Goal: Transaction & Acquisition: Purchase product/service

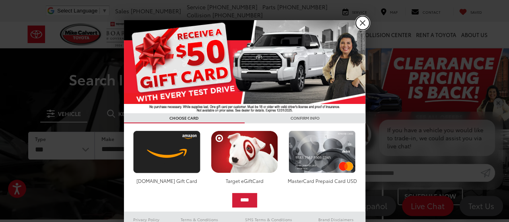
click at [360, 23] on link "X" at bounding box center [363, 23] width 14 height 14
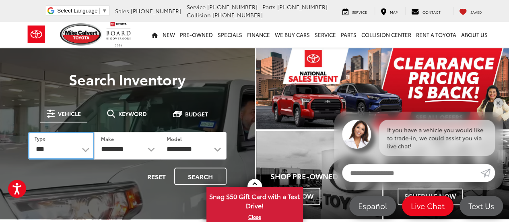
click at [83, 145] on select "*** *** **** *********" at bounding box center [61, 146] width 66 height 28
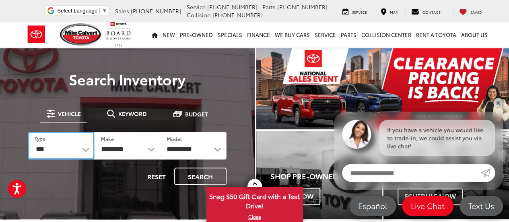
select select "******"
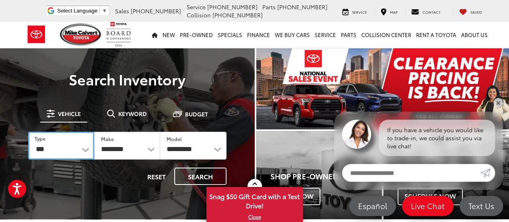
click at [28, 132] on select "*** *** **** *********" at bounding box center [61, 146] width 66 height 28
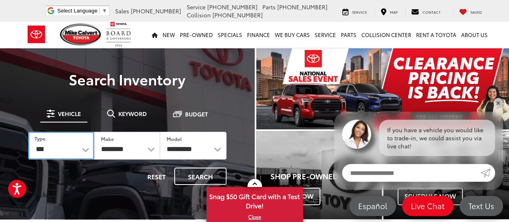
select select "******"
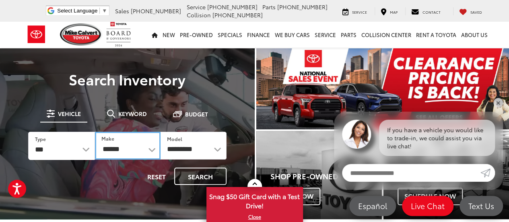
click at [145, 150] on select "******** ******" at bounding box center [128, 146] width 66 height 28
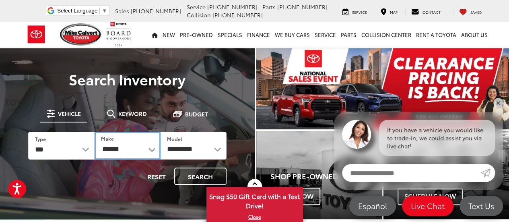
click at [95, 132] on select "******** ******" at bounding box center [128, 146] width 66 height 28
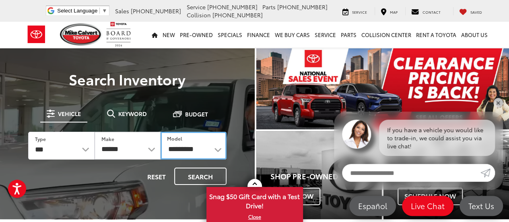
click at [194, 148] on select "**********" at bounding box center [194, 146] width 66 height 28
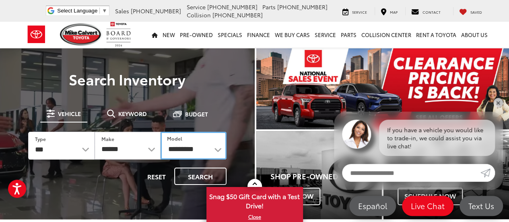
select select "**********"
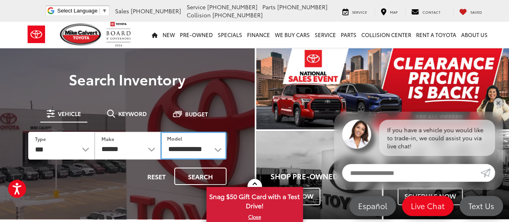
click at [161, 132] on select "**********" at bounding box center [194, 146] width 66 height 28
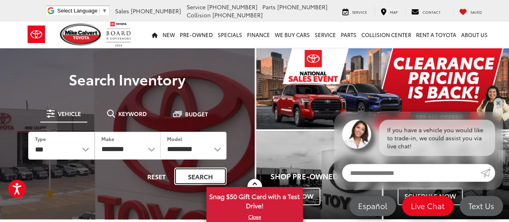
click at [201, 174] on button "Search" at bounding box center [200, 176] width 52 height 17
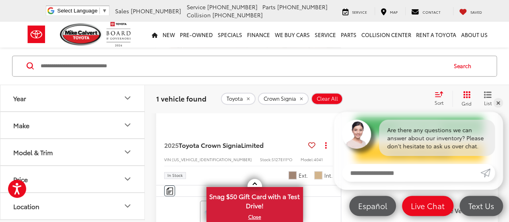
scroll to position [201, 0]
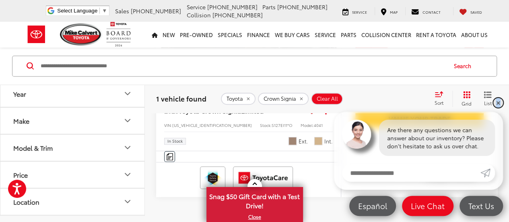
click at [498, 103] on link "✕" at bounding box center [499, 103] width 10 height 10
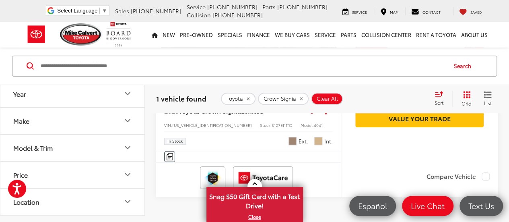
click at [43, 149] on div "Model & Trim" at bounding box center [32, 147] width 39 height 8
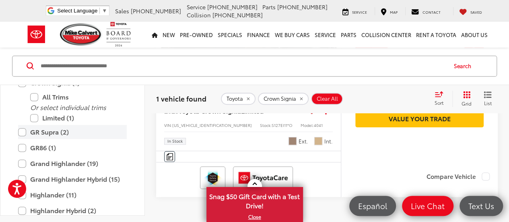
scroll to position [277, 0]
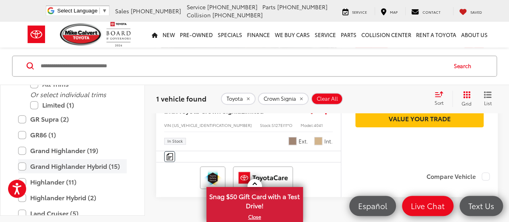
click at [22, 168] on label "Grand Highlander Hybrid (15)" at bounding box center [72, 166] width 109 height 14
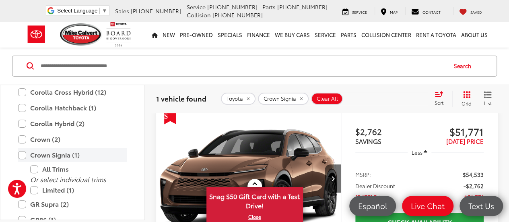
scroll to position [43, 0]
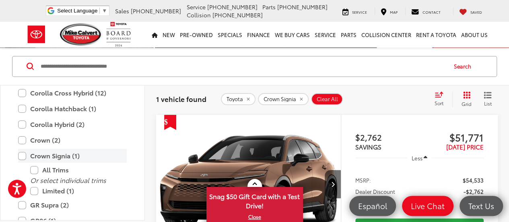
click at [21, 154] on label "Crown Signia (1)" at bounding box center [72, 156] width 109 height 14
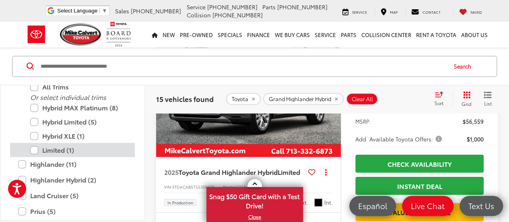
scroll to position [317, 0]
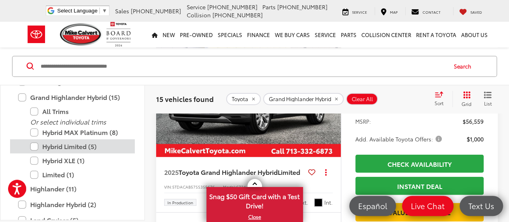
click at [38, 147] on label "Hybrid Limited (5)" at bounding box center [78, 146] width 97 height 14
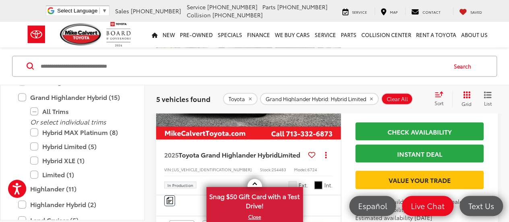
scroll to position [768, 0]
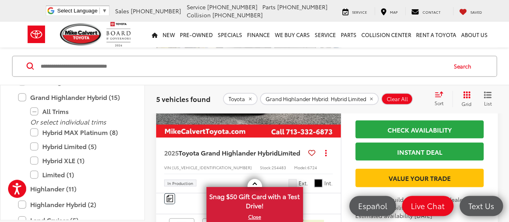
click at [330, 82] on button "Next image" at bounding box center [333, 68] width 16 height 28
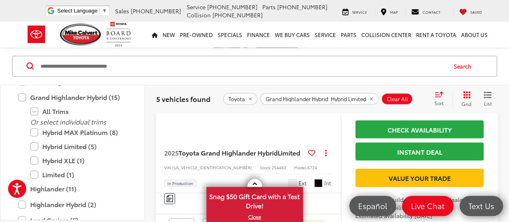
click at [329, 82] on button "Next image" at bounding box center [333, 68] width 16 height 28
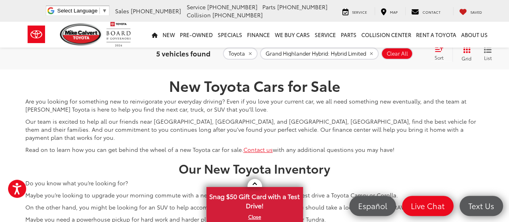
scroll to position [358, 0]
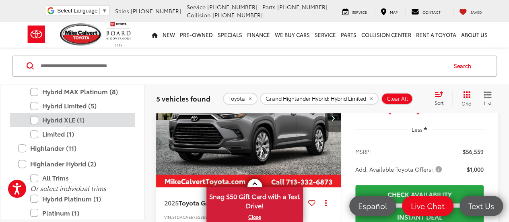
scroll to position [43, 0]
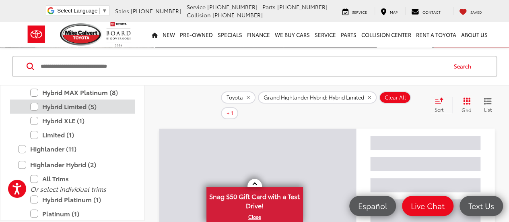
click at [35, 103] on label "Hybrid Limited (5)" at bounding box center [78, 106] width 97 height 14
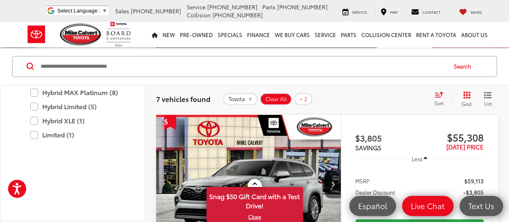
scroll to position [277, 0]
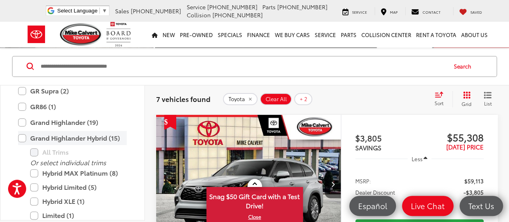
click at [20, 136] on label "Grand Highlander Hybrid (15)" at bounding box center [72, 138] width 109 height 14
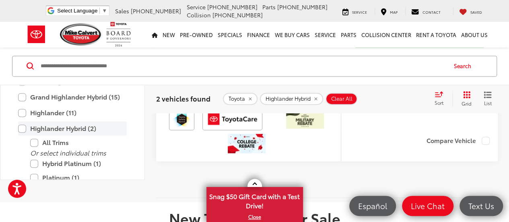
scroll to position [358, 0]
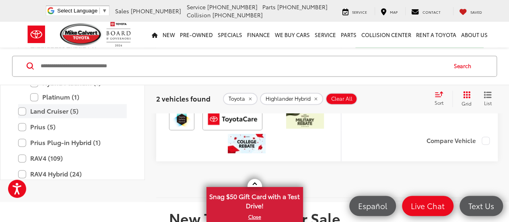
click at [22, 118] on label "Land Cruiser (5)" at bounding box center [72, 111] width 109 height 14
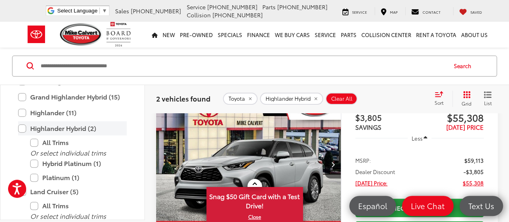
scroll to position [43, 0]
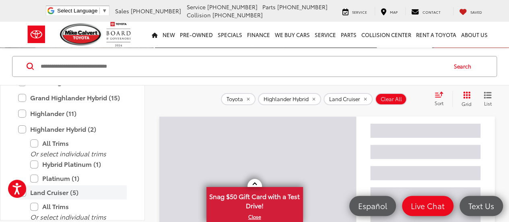
drag, startPoint x: 23, startPoint y: 129, endPoint x: 33, endPoint y: 138, distance: 13.1
click at [23, 129] on label "Highlander Hybrid (2)" at bounding box center [72, 129] width 109 height 14
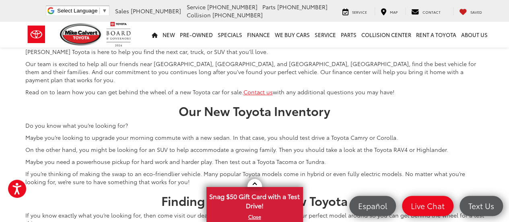
scroll to position [405, 0]
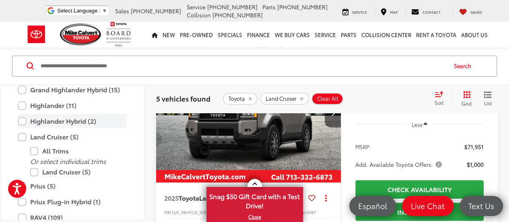
scroll to position [43, 0]
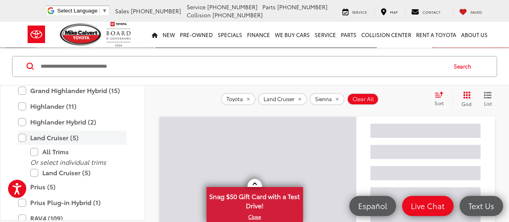
click at [22, 132] on label "Land Cruiser (5)" at bounding box center [72, 137] width 109 height 14
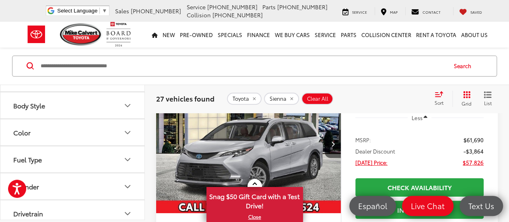
scroll to position [873, 0]
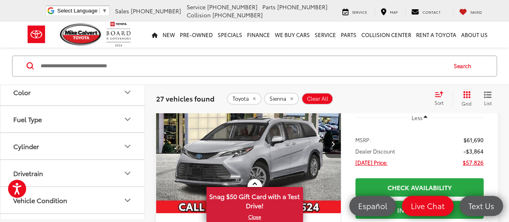
click at [33, 170] on div "Drivetrain" at bounding box center [28, 174] width 30 height 8
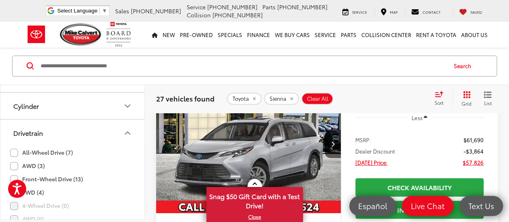
click at [16, 151] on label "All-Wheel Drive (7)" at bounding box center [41, 152] width 63 height 13
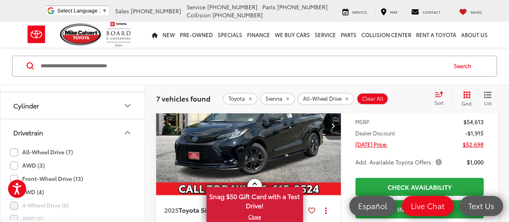
scroll to position [366, 0]
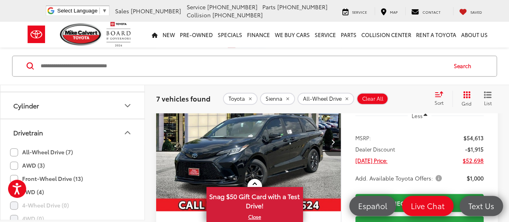
click at [278, 150] on img "2025 Toyota Sienna XSE 0" at bounding box center [249, 141] width 186 height 139
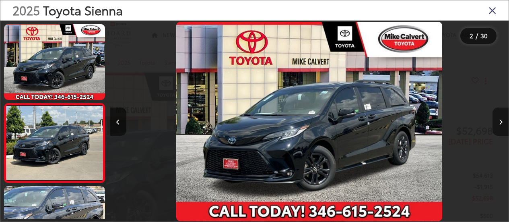
click at [509, 120] on button "Next image" at bounding box center [501, 122] width 16 height 28
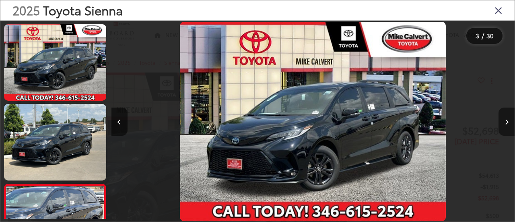
scroll to position [0, 563]
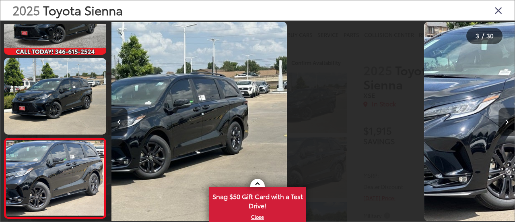
click at [509, 120] on button "Next image" at bounding box center [507, 122] width 16 height 28
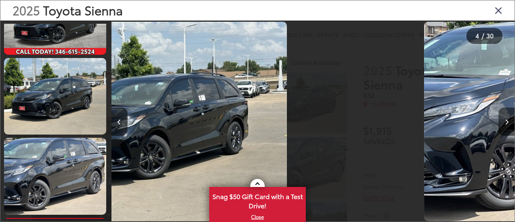
scroll to position [0, 1211]
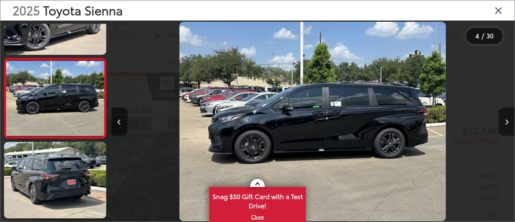
click at [509, 120] on button "Next image" at bounding box center [507, 122] width 16 height 28
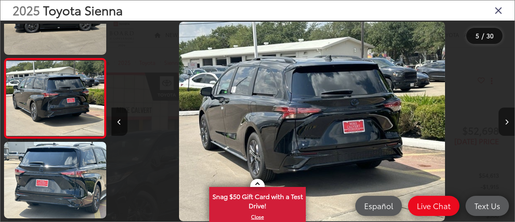
scroll to position [0, 0]
click at [509, 120] on button "Next image" at bounding box center [507, 122] width 16 height 28
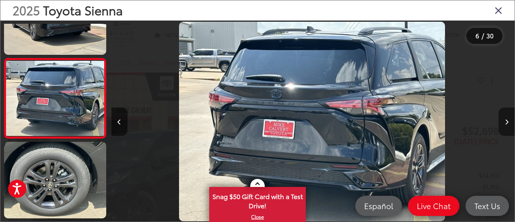
click at [508, 121] on icon "Next image" at bounding box center [507, 122] width 4 height 6
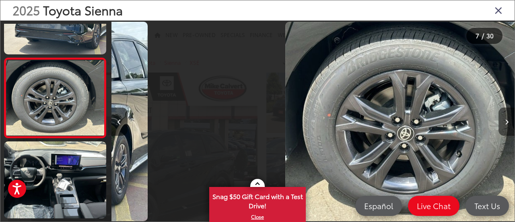
scroll to position [0, 2423]
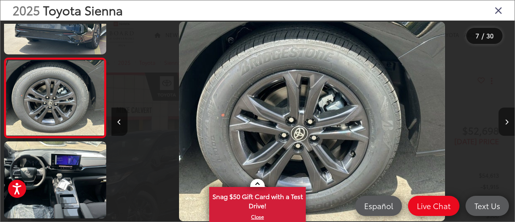
click at [508, 121] on icon "Next image" at bounding box center [507, 122] width 4 height 6
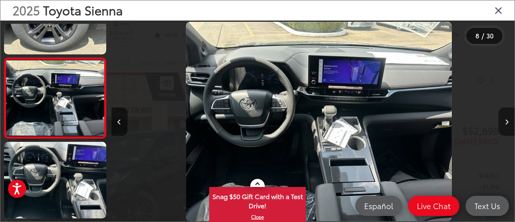
scroll to position [0, 2827]
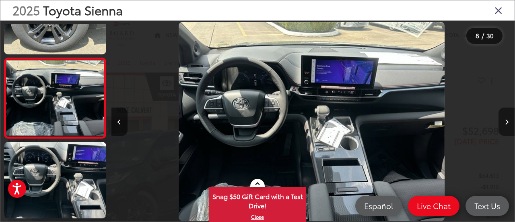
click at [508, 121] on icon "Next image" at bounding box center [507, 122] width 4 height 6
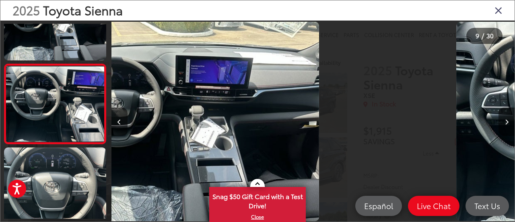
scroll to position [605, 0]
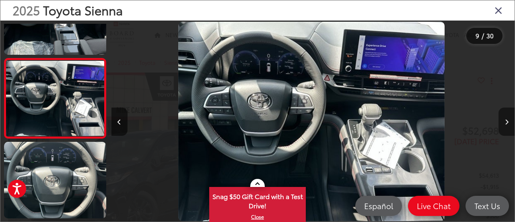
click at [508, 121] on icon "Next image" at bounding box center [507, 122] width 4 height 6
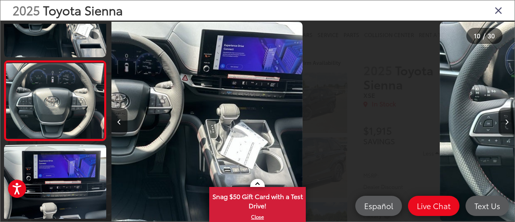
scroll to position [685, 0]
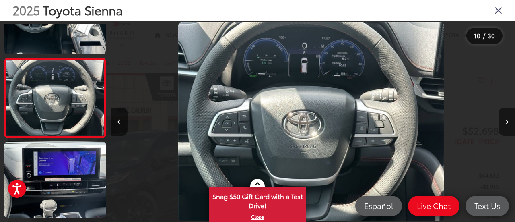
click at [508, 121] on icon "Next image" at bounding box center [507, 122] width 4 height 6
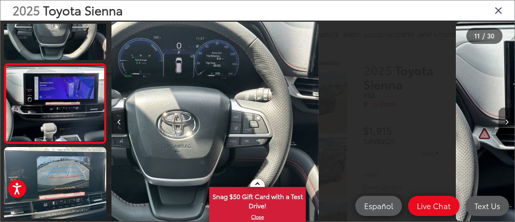
scroll to position [765, 0]
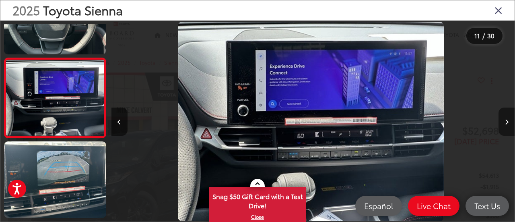
click at [508, 121] on icon "Next image" at bounding box center [507, 122] width 4 height 6
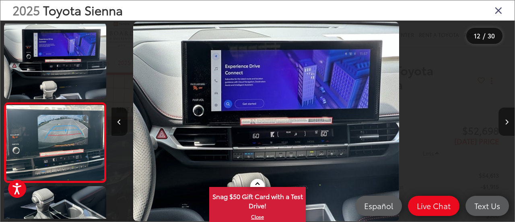
scroll to position [0, 0]
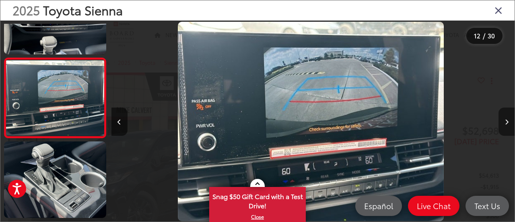
click at [508, 121] on icon "Next image" at bounding box center [507, 122] width 4 height 6
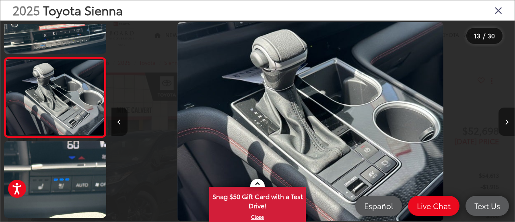
click at [508, 121] on icon "Next image" at bounding box center [507, 122] width 4 height 6
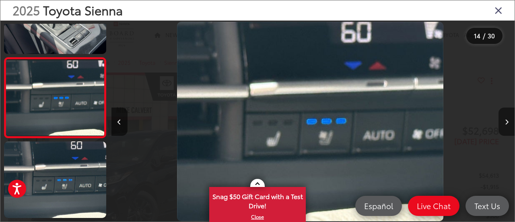
click at [508, 121] on icon "Next image" at bounding box center [507, 122] width 4 height 6
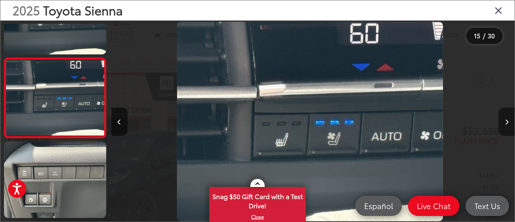
click at [508, 121] on icon "Next image" at bounding box center [507, 122] width 4 height 6
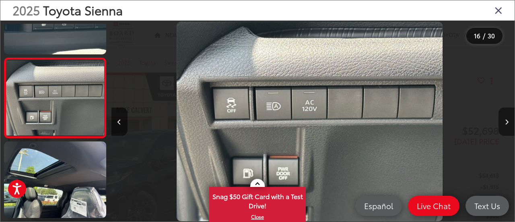
click at [508, 121] on icon "Next image" at bounding box center [507, 122] width 4 height 6
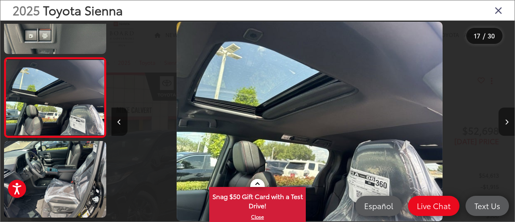
click at [507, 123] on icon "Next image" at bounding box center [507, 122] width 4 height 6
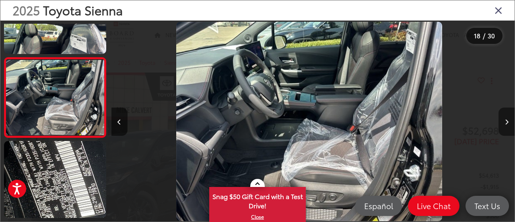
click at [507, 123] on icon "Next image" at bounding box center [507, 122] width 4 height 6
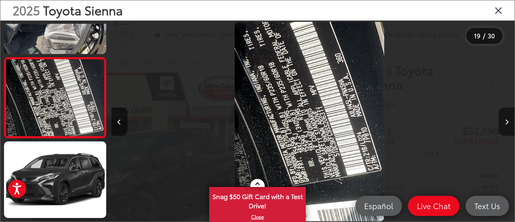
click at [506, 123] on icon "Next image" at bounding box center [507, 122] width 4 height 6
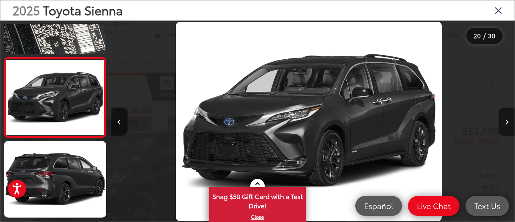
click at [506, 123] on icon "Next image" at bounding box center [507, 122] width 4 height 6
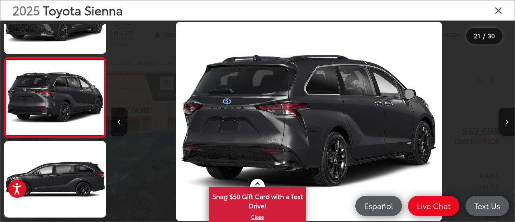
click at [498, 8] on icon "Close gallery" at bounding box center [499, 10] width 8 height 10
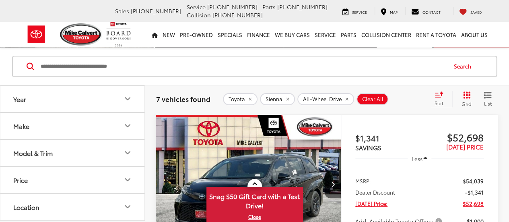
scroll to position [81, 0]
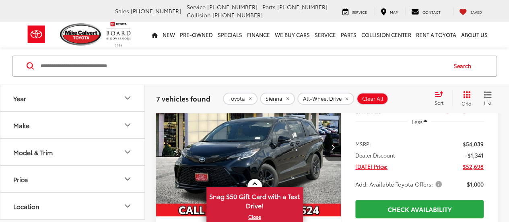
click at [259, 151] on img "2025 Toyota Sienna XSE 0" at bounding box center [249, 147] width 186 height 139
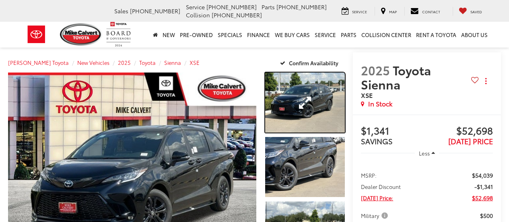
click at [299, 122] on link "Expand Photo 1" at bounding box center [305, 102] width 80 height 60
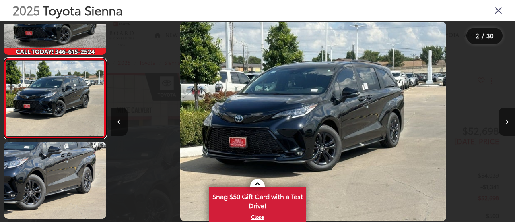
scroll to position [167, 0]
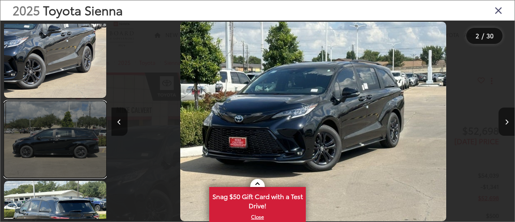
click at [70, 136] on link at bounding box center [55, 139] width 102 height 77
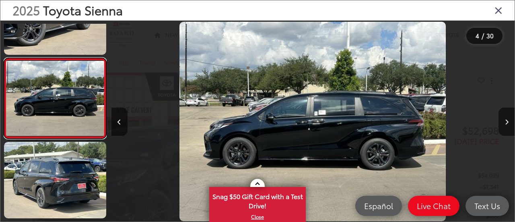
scroll to position [0, 0]
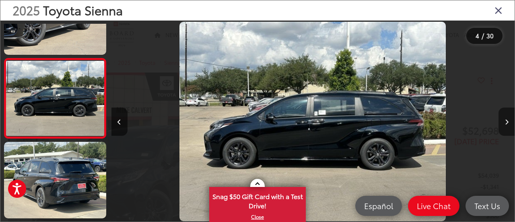
click at [509, 120] on icon "Next image" at bounding box center [507, 122] width 4 height 6
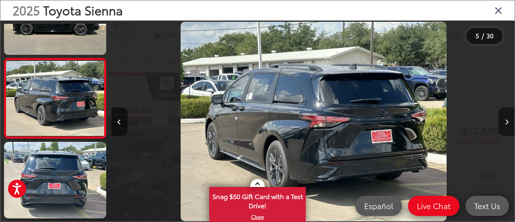
scroll to position [0, 1615]
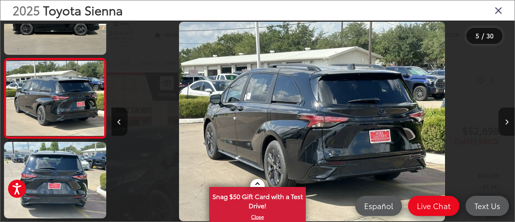
click at [503, 121] on button "Next image" at bounding box center [507, 122] width 16 height 28
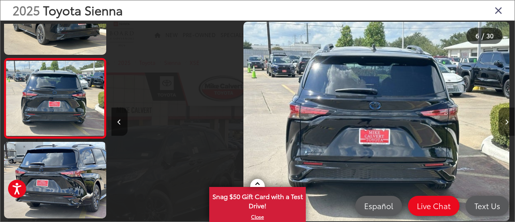
scroll to position [0, 2019]
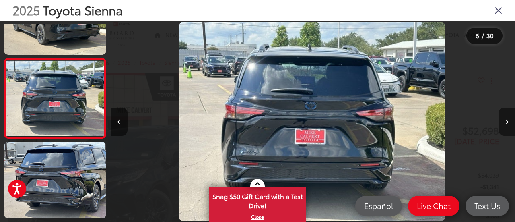
click at [504, 122] on button "Next image" at bounding box center [507, 122] width 16 height 28
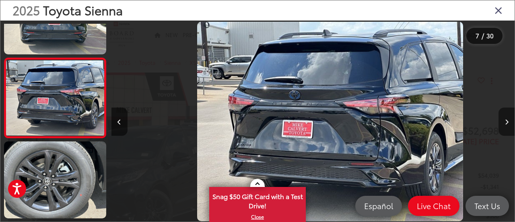
scroll to position [0, 2423]
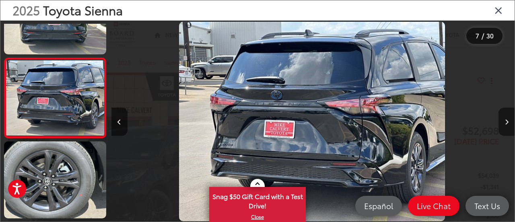
click at [504, 122] on button "Next image" at bounding box center [507, 122] width 16 height 28
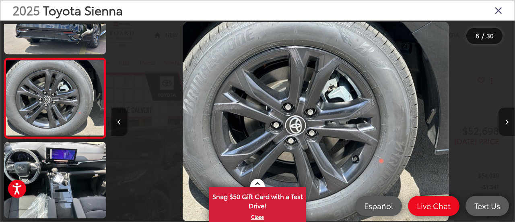
scroll to position [0, 2827]
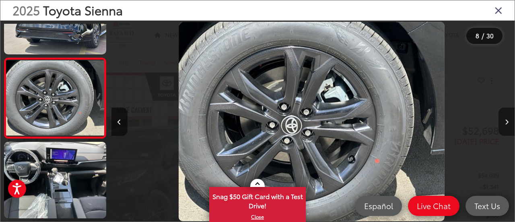
click at [505, 122] on icon "Next image" at bounding box center [507, 122] width 4 height 6
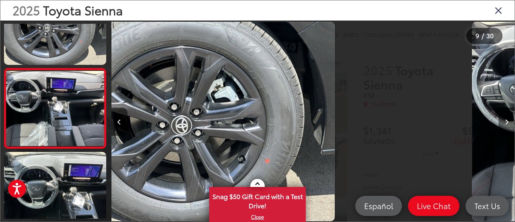
scroll to position [605, 0]
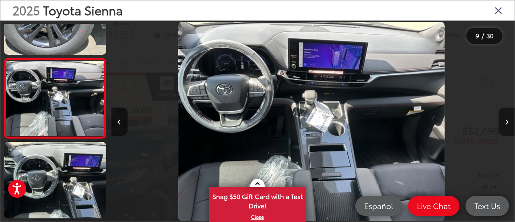
click at [505, 122] on icon "Next image" at bounding box center [507, 122] width 4 height 6
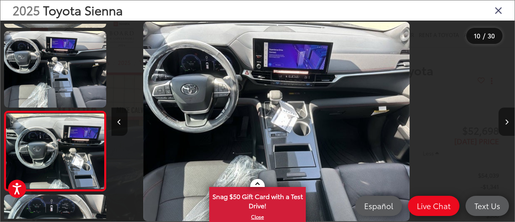
scroll to position [0, 0]
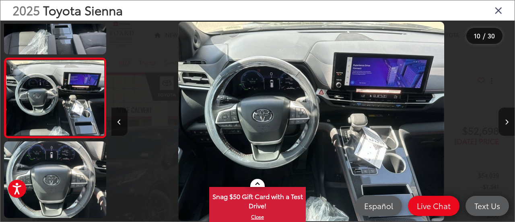
click at [505, 122] on icon "Next image" at bounding box center [507, 122] width 4 height 6
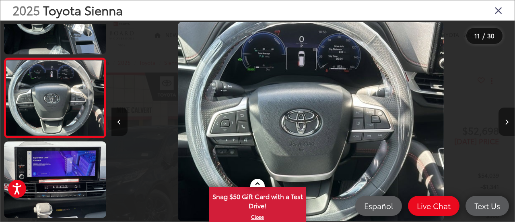
click at [505, 122] on icon "Next image" at bounding box center [507, 122] width 4 height 6
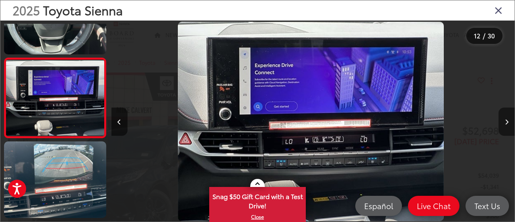
click at [505, 122] on icon "Next image" at bounding box center [507, 122] width 4 height 6
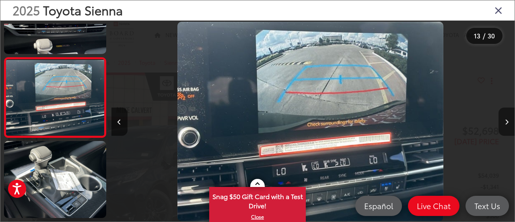
click at [505, 122] on icon "Next image" at bounding box center [507, 122] width 4 height 6
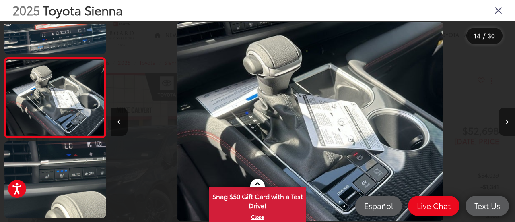
click at [505, 122] on icon "Next image" at bounding box center [507, 122] width 4 height 6
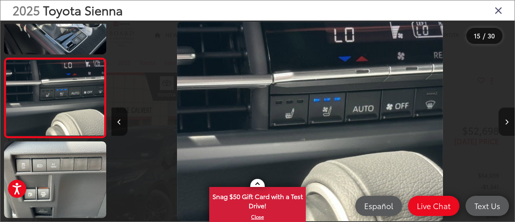
click at [505, 122] on icon "Next image" at bounding box center [507, 122] width 4 height 6
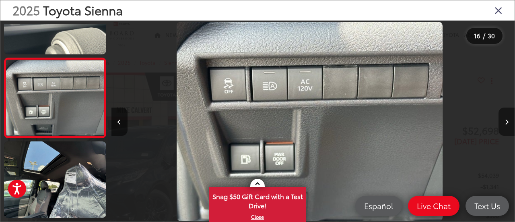
click at [505, 122] on icon "Next image" at bounding box center [507, 122] width 4 height 6
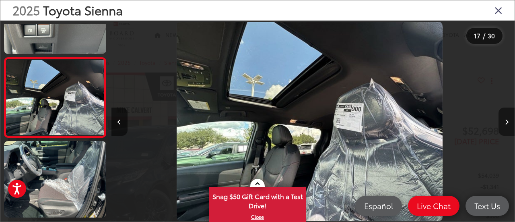
click at [505, 122] on icon "Next image" at bounding box center [507, 122] width 4 height 6
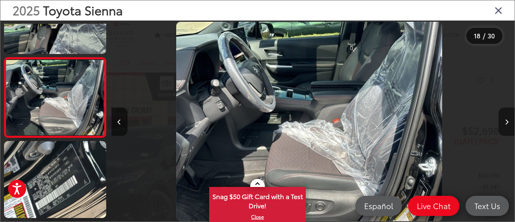
click at [505, 123] on icon "Next image" at bounding box center [507, 122] width 4 height 6
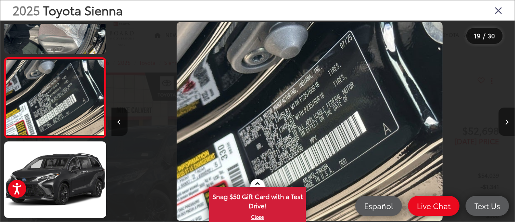
click at [505, 123] on icon "Next image" at bounding box center [507, 122] width 4 height 6
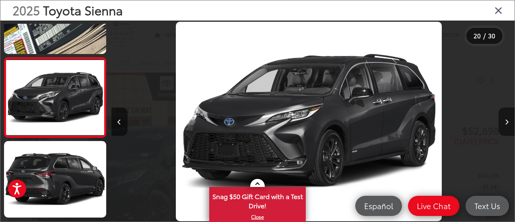
click at [505, 123] on icon "Next image" at bounding box center [507, 122] width 4 height 6
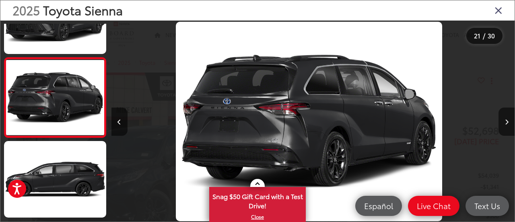
click at [494, 11] on div "2025 Toyota Sienna" at bounding box center [257, 10] width 515 height 20
click at [498, 10] on icon "Close gallery" at bounding box center [499, 10] width 8 height 10
